Goal: Task Accomplishment & Management: Use online tool/utility

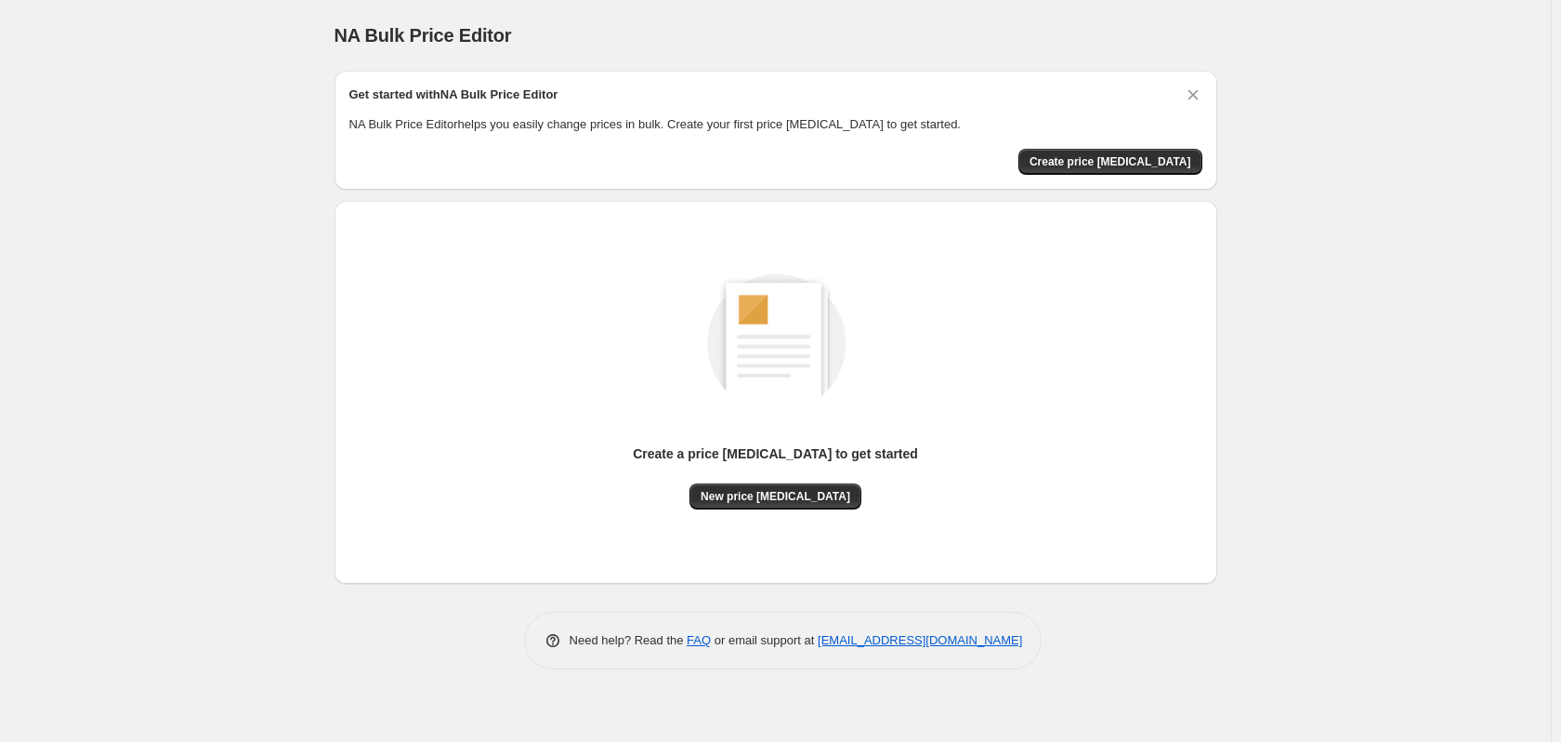
click at [204, 120] on div "NA Bulk Price Editor. This page is ready NA Bulk Price Editor Get started with …" at bounding box center [775, 371] width 1551 height 742
click at [745, 496] on span "New price [MEDICAL_DATA]" at bounding box center [776, 496] width 150 height 15
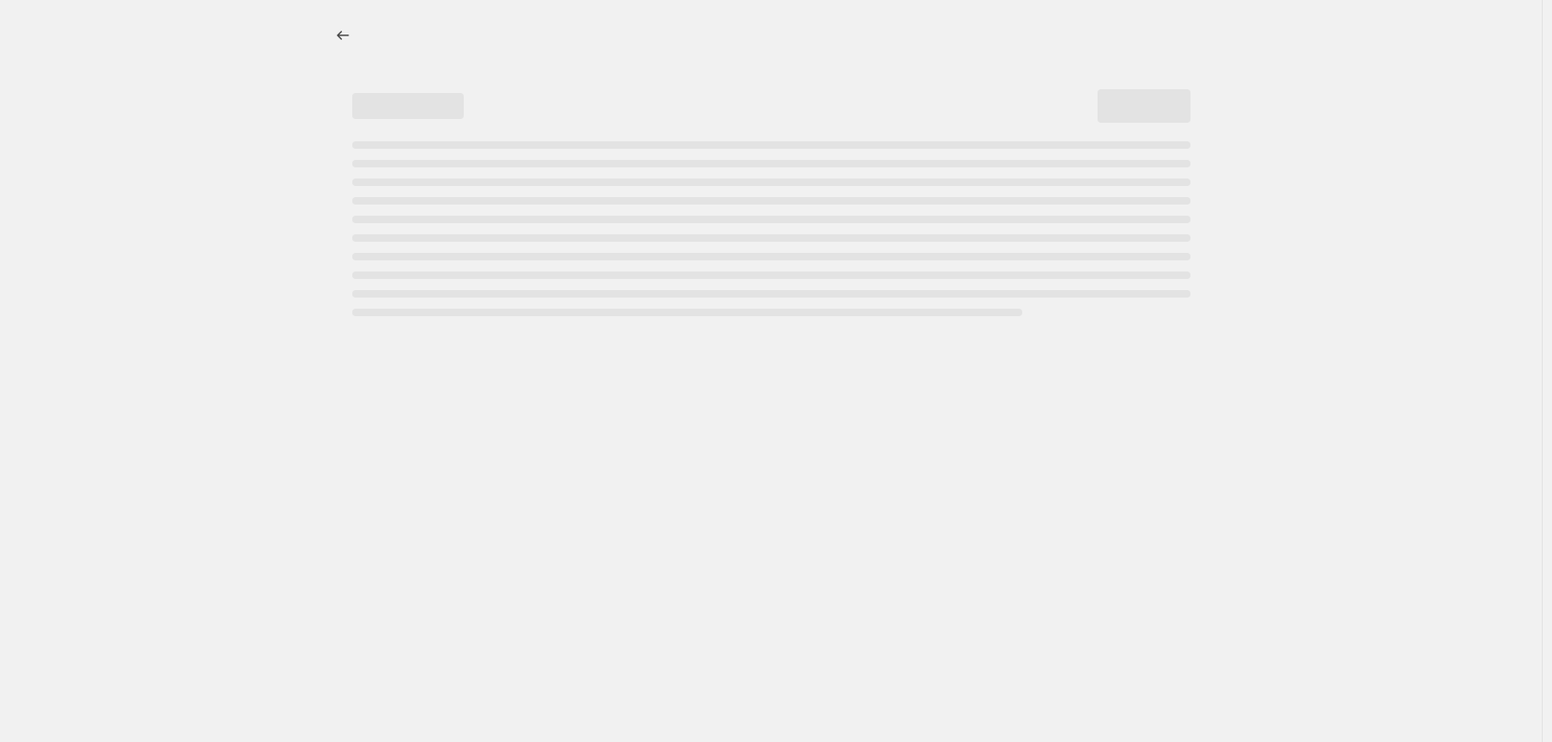
select select "percentage"
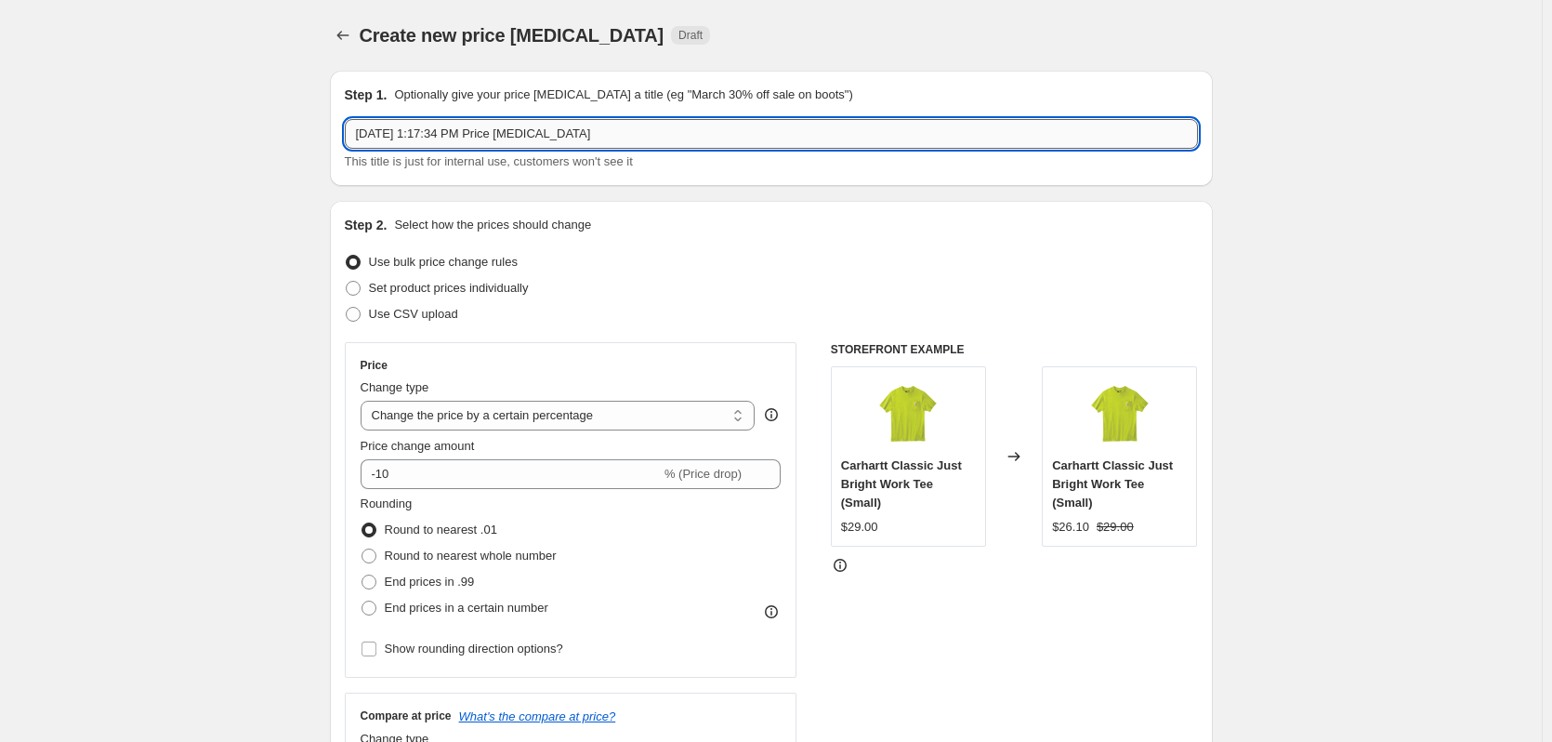
click at [706, 137] on input "[DATE] 1:17:34 PM Price [MEDICAL_DATA]" at bounding box center [771, 134] width 853 height 30
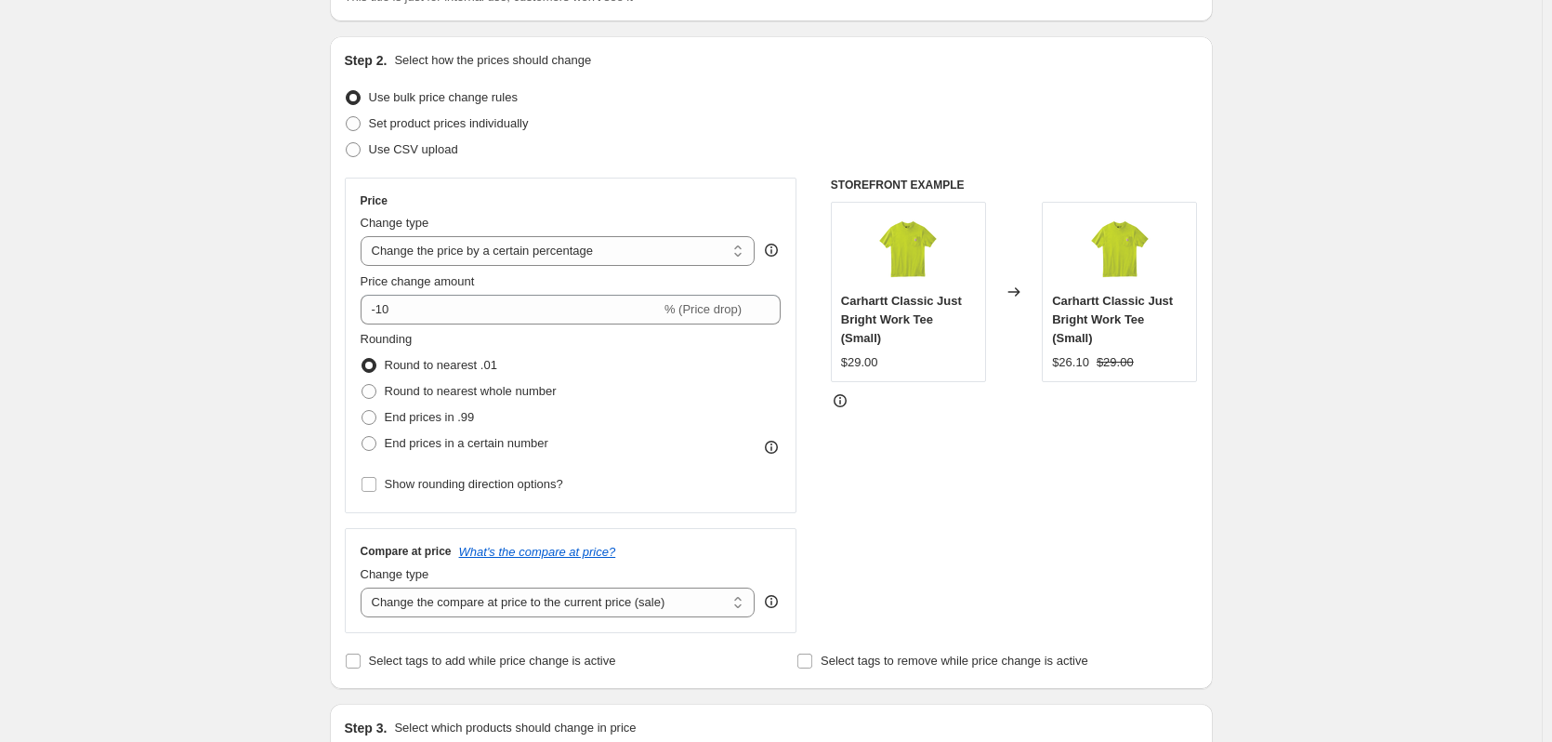
scroll to position [186, 0]
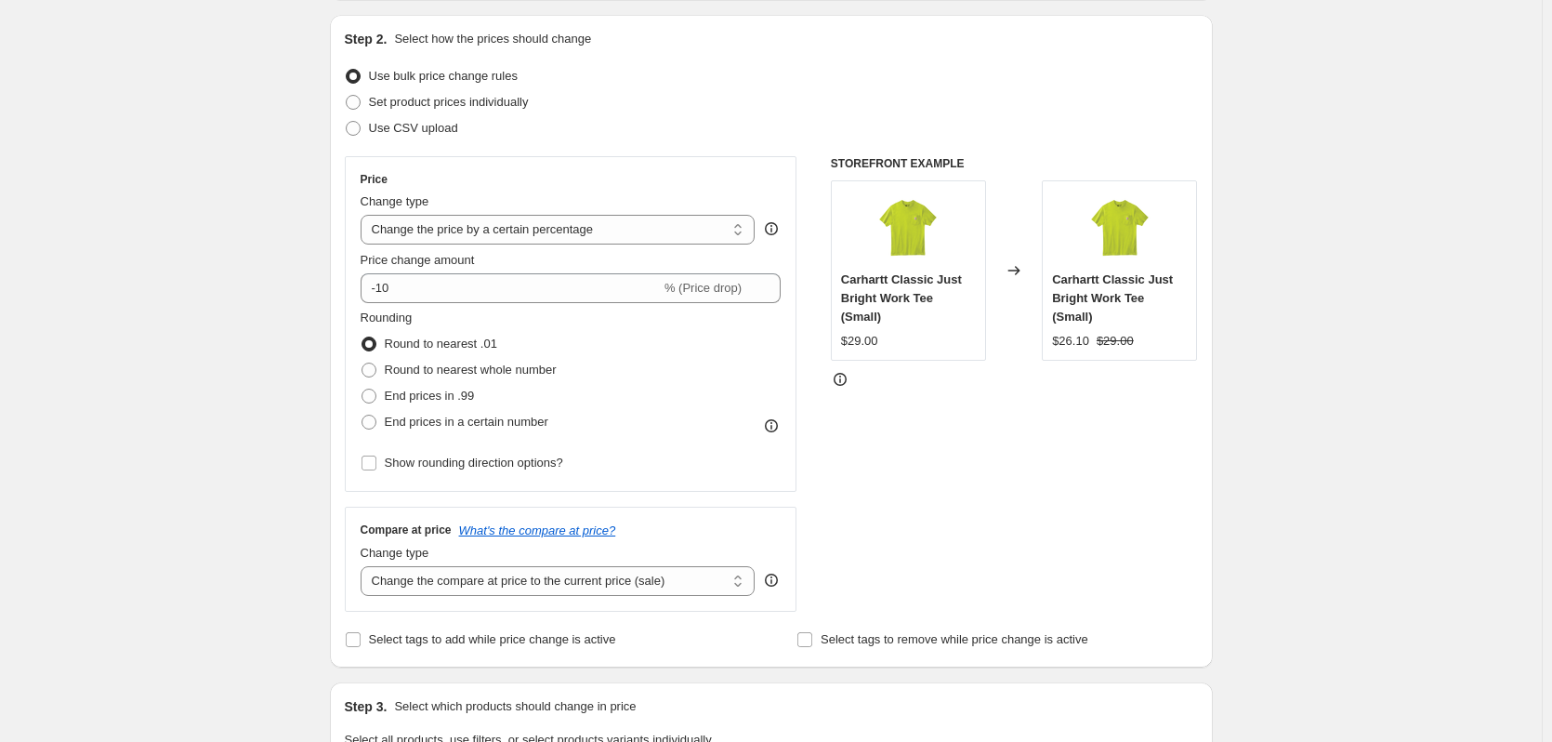
type input "[DATE][DATE]"
